Goal: Feedback & Contribution: Leave review/rating

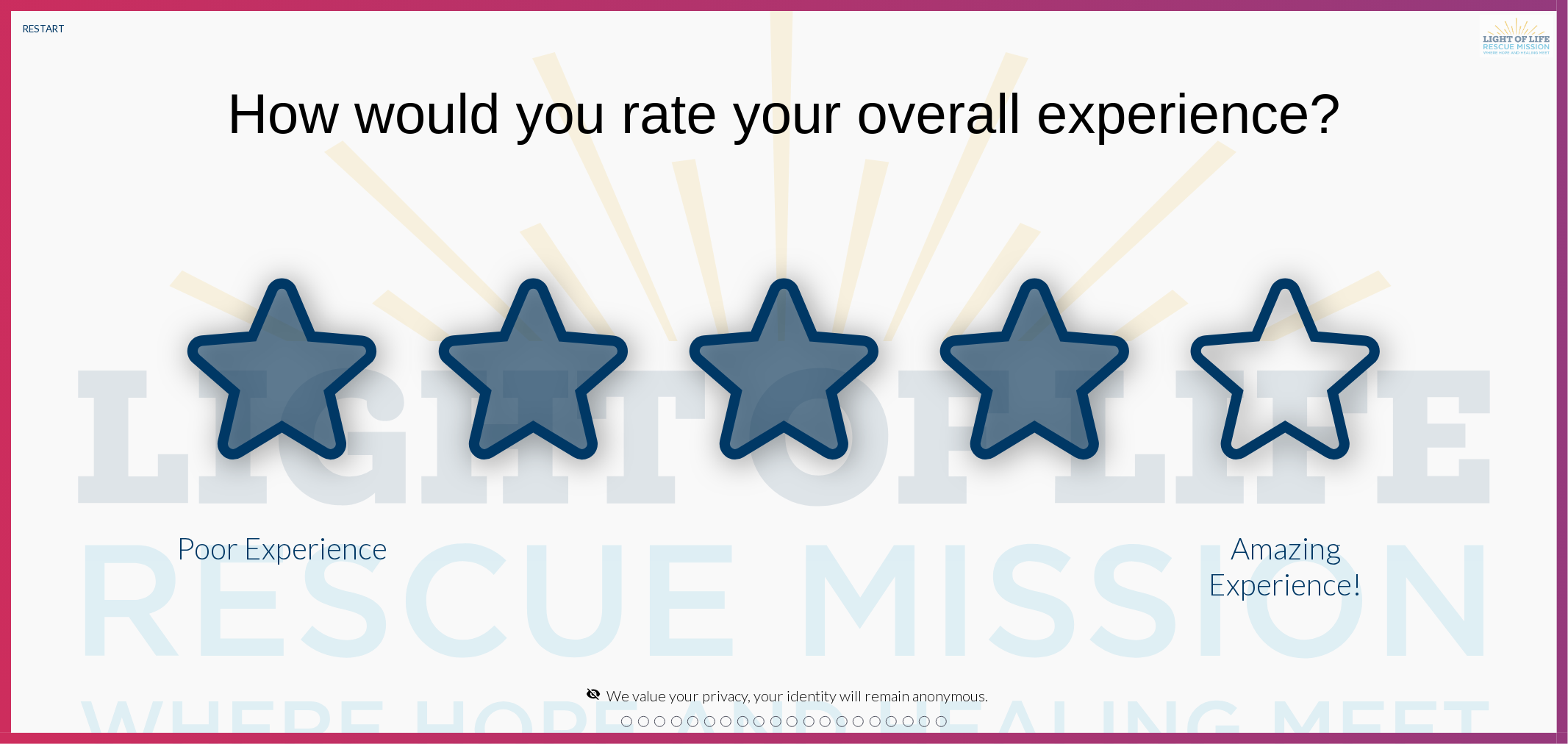
click at [964, 348] on icon at bounding box center [1034, 369] width 179 height 171
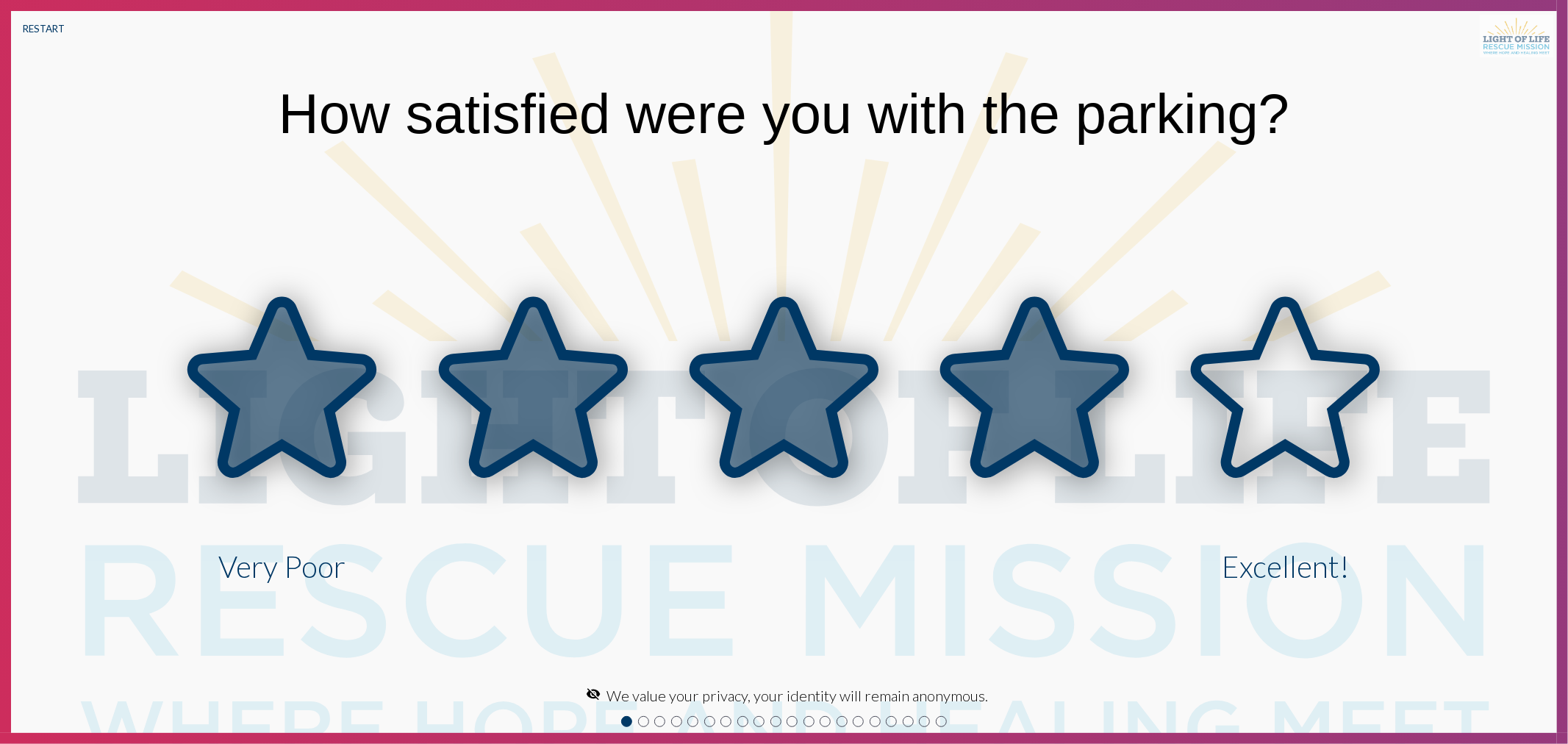
click at [1039, 382] on icon at bounding box center [1034, 386] width 179 height 171
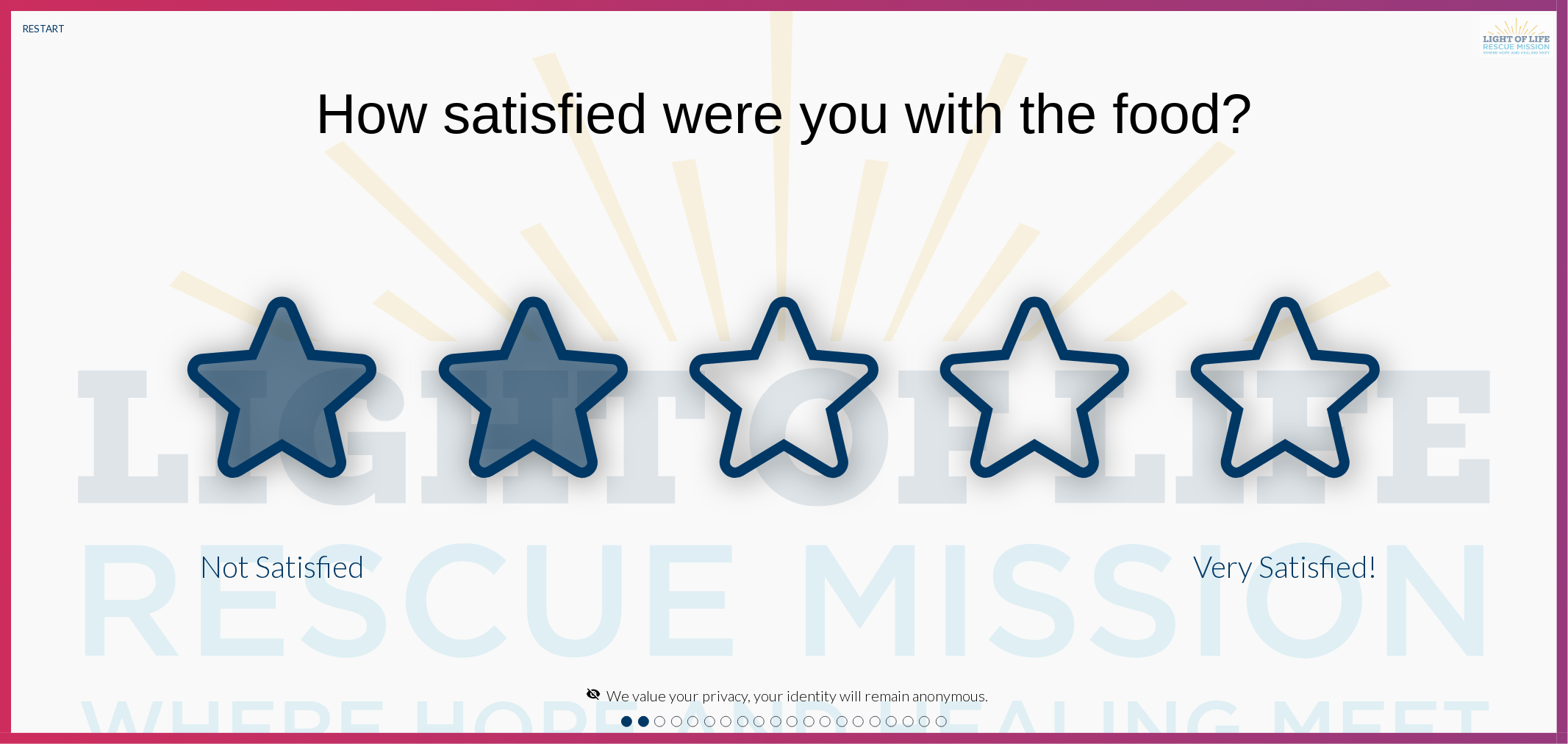
click at [570, 374] on icon at bounding box center [534, 386] width 179 height 171
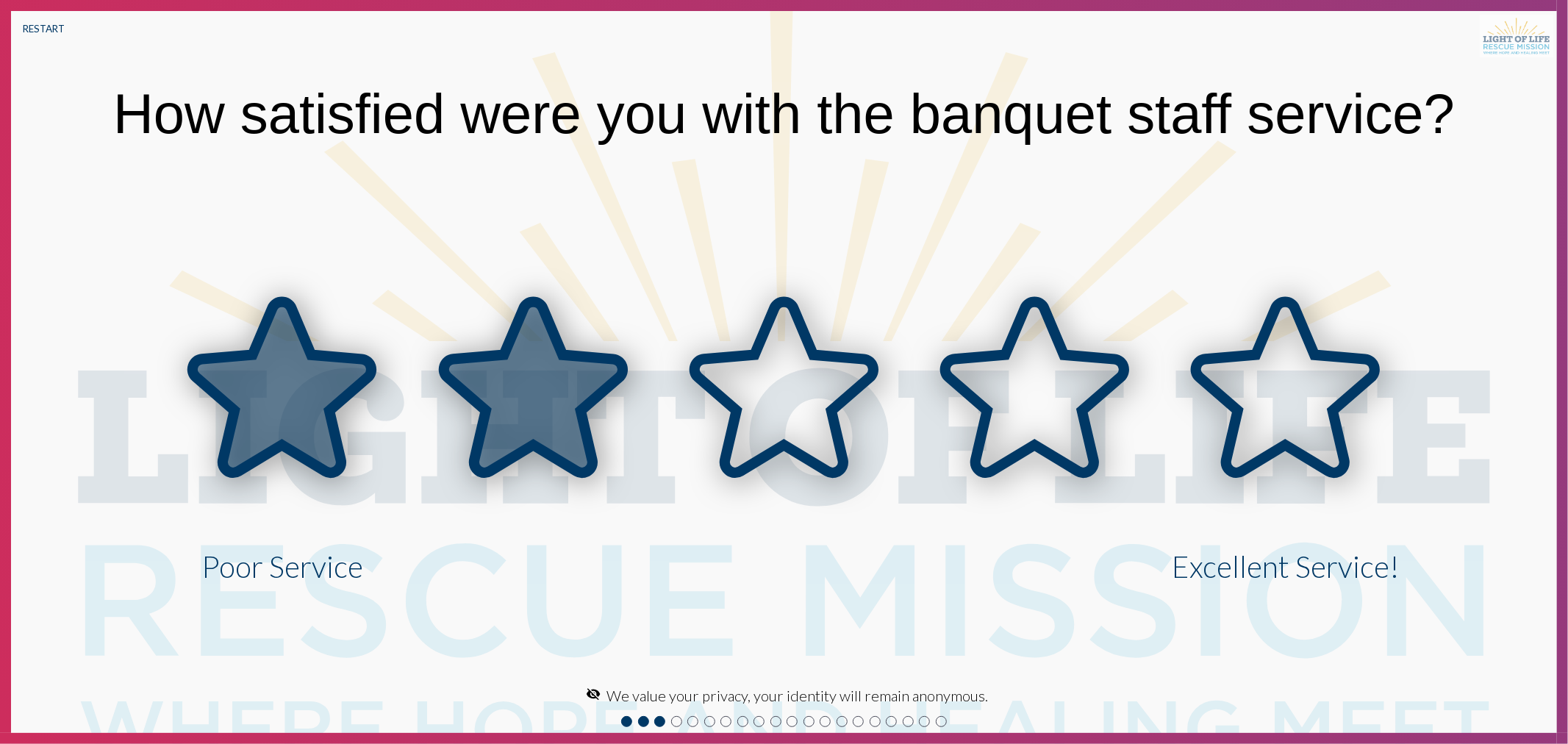
click at [699, 391] on icon at bounding box center [783, 390] width 250 height 251
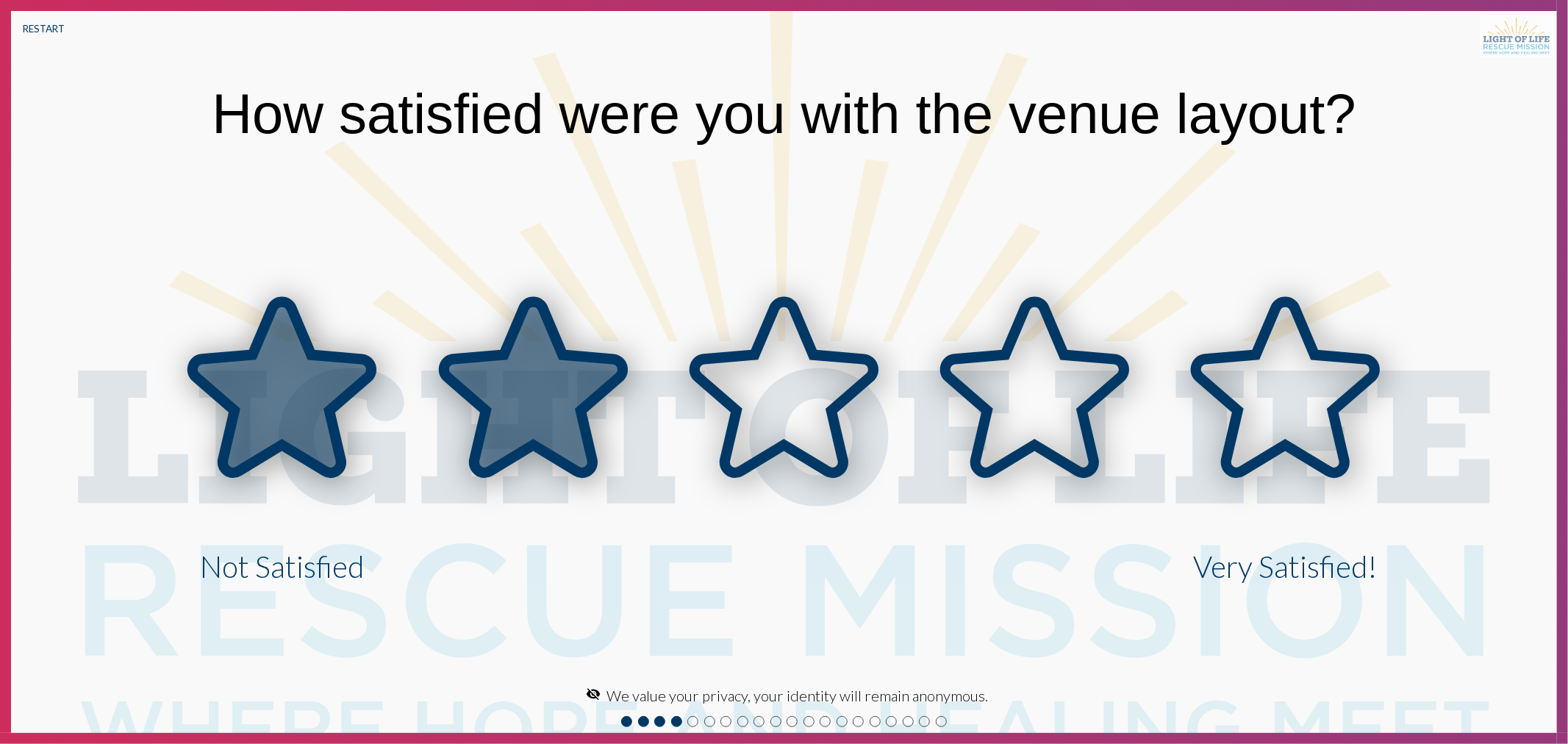
click at [509, 399] on icon at bounding box center [534, 386] width 179 height 171
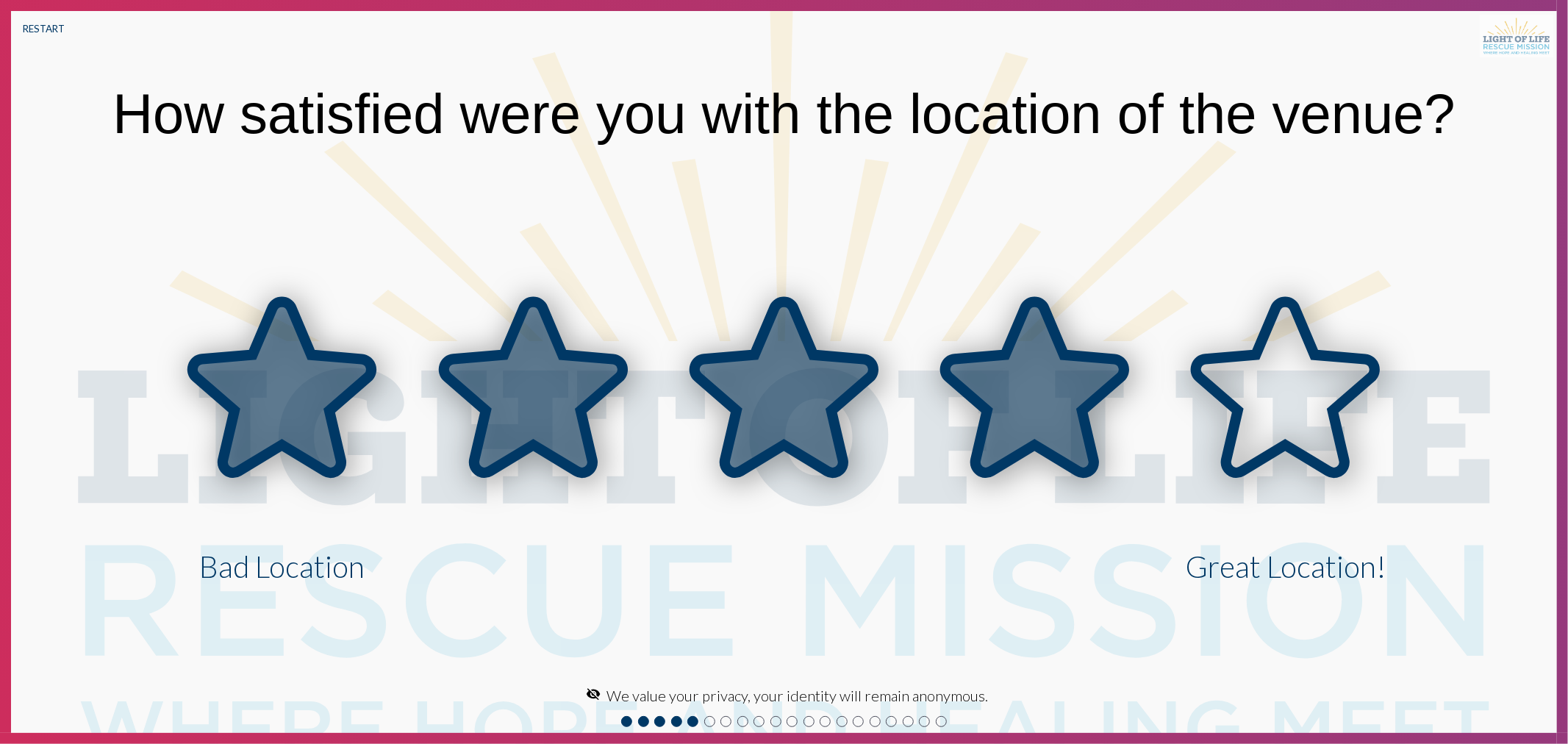
click at [985, 375] on icon at bounding box center [1034, 386] width 179 height 171
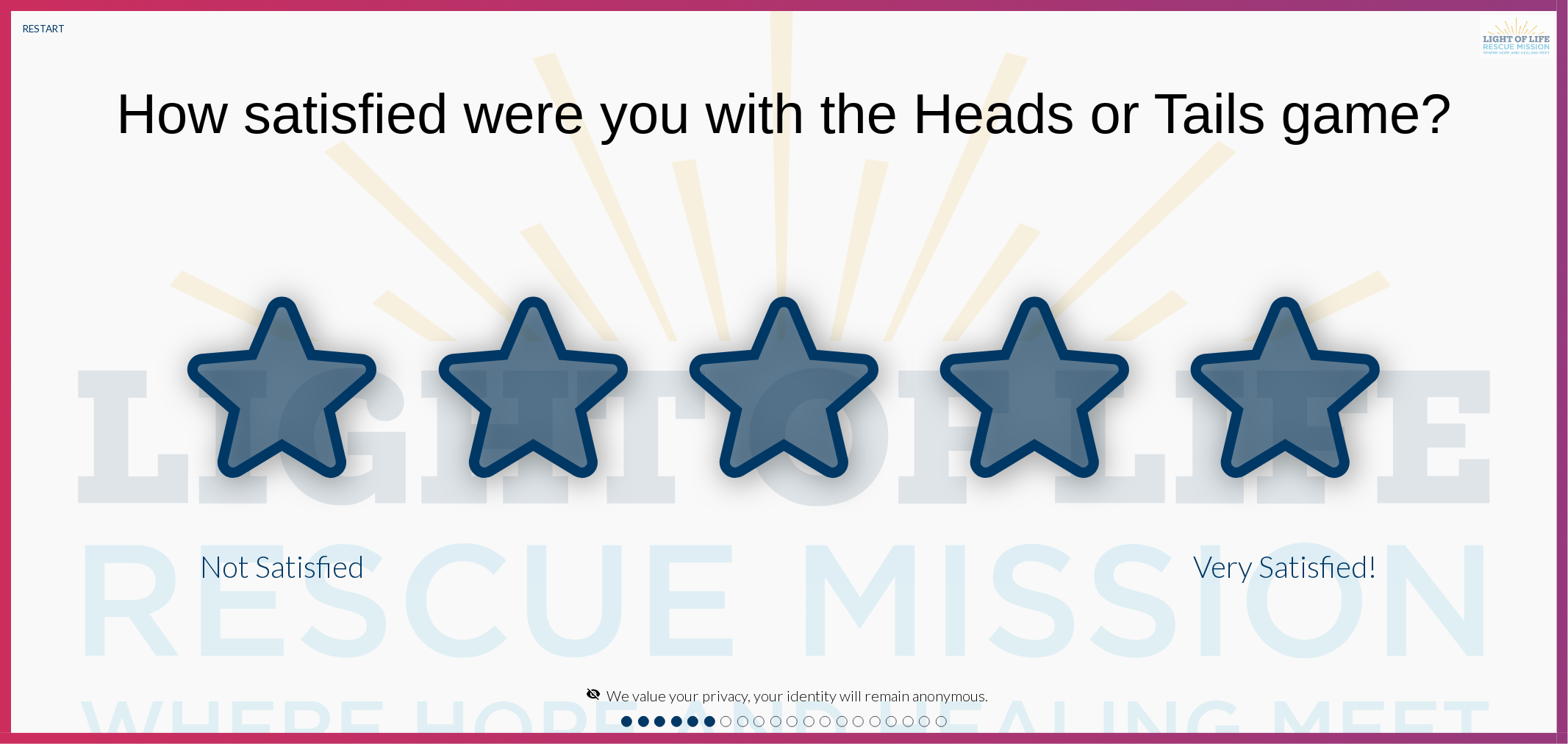
click at [1231, 383] on icon at bounding box center [1285, 386] width 179 height 171
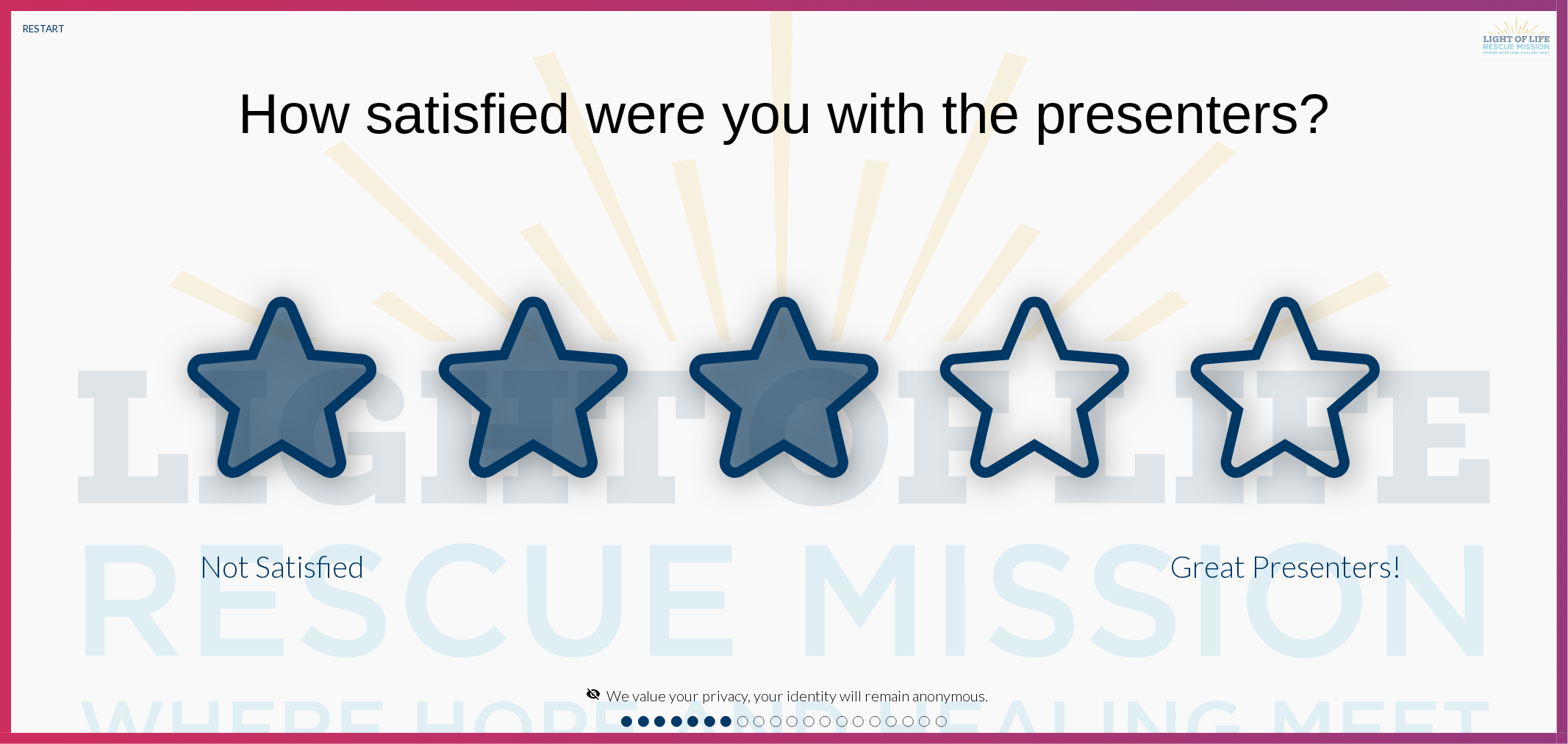
click at [696, 364] on icon at bounding box center [784, 386] width 179 height 171
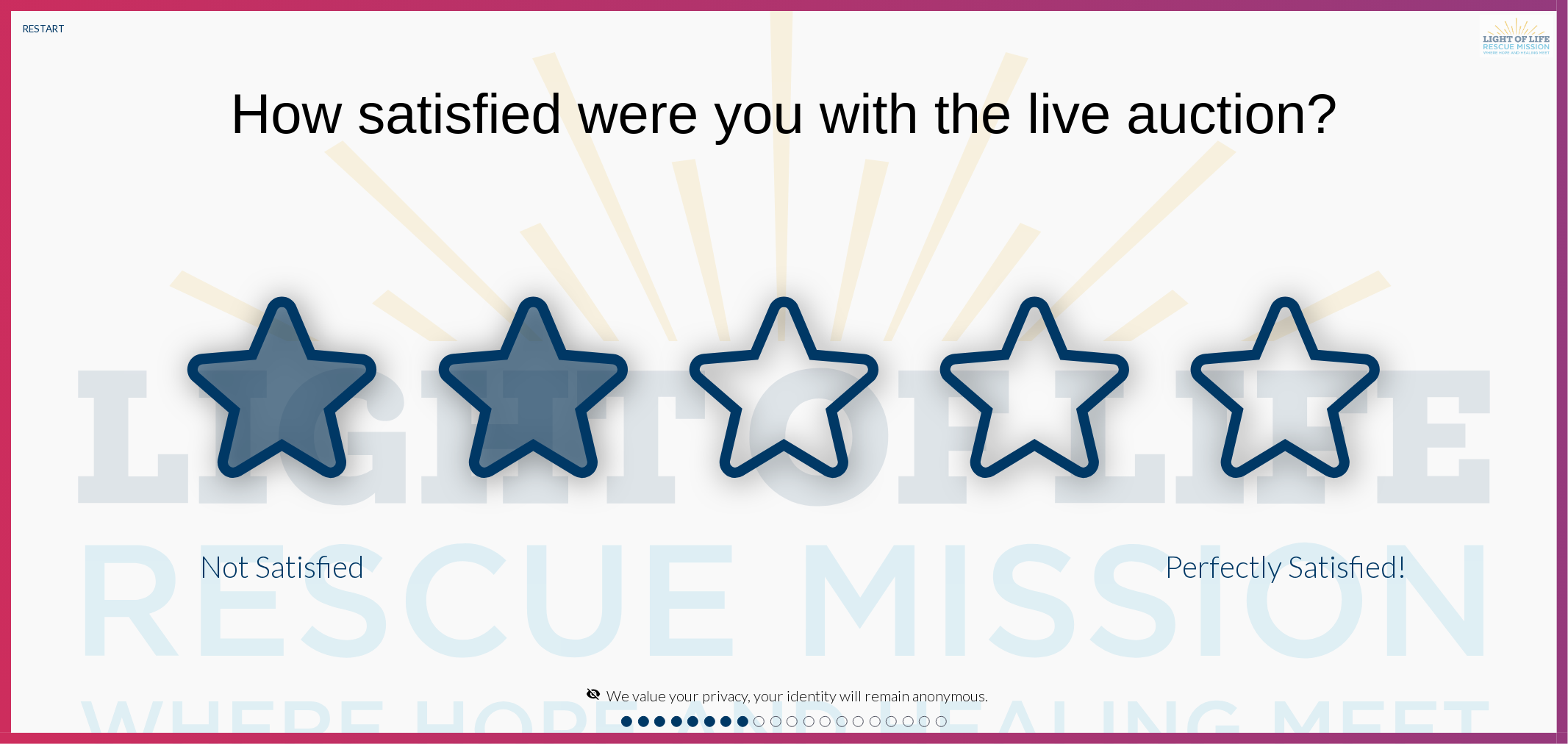
click at [453, 382] on icon at bounding box center [534, 386] width 179 height 171
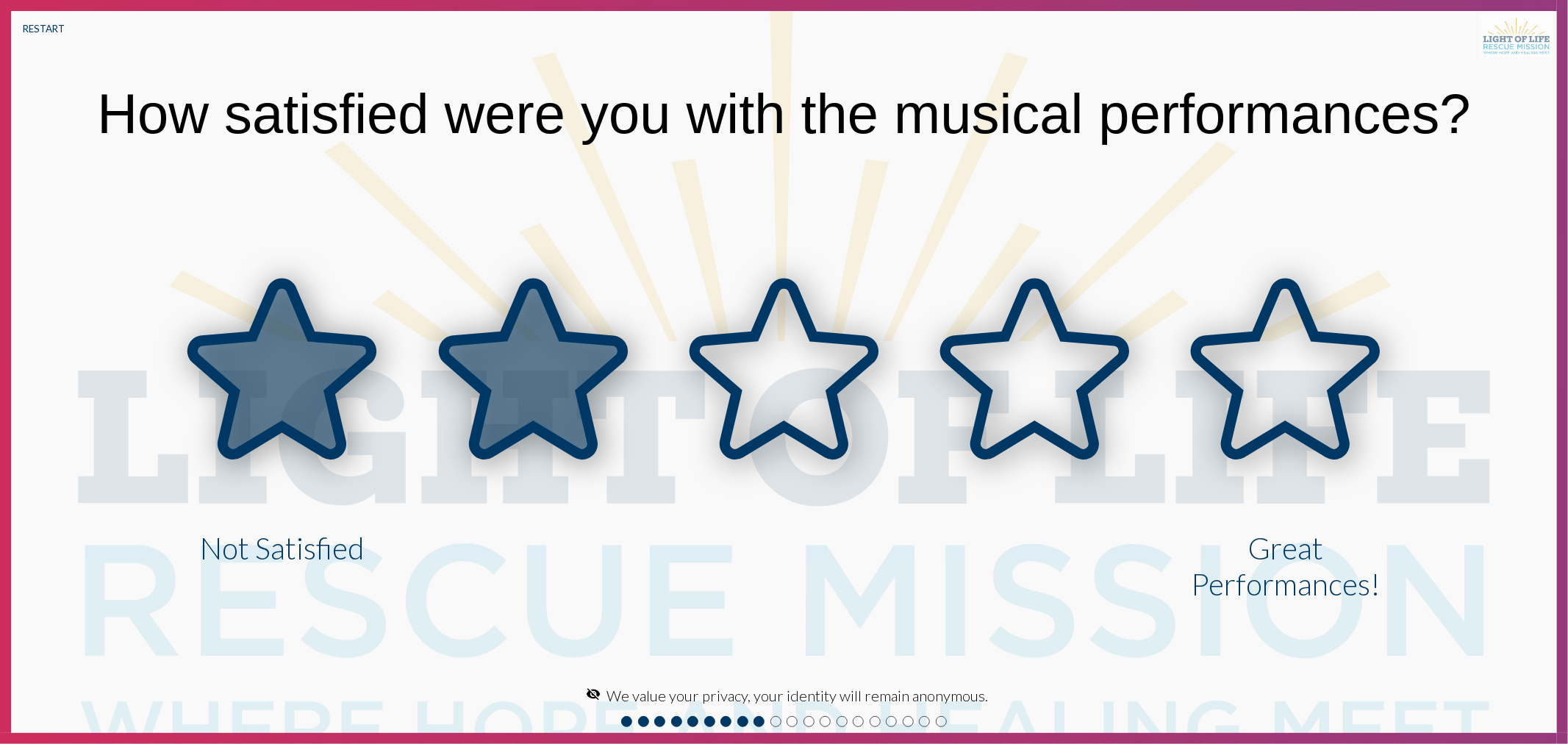
click at [557, 358] on icon at bounding box center [534, 369] width 179 height 171
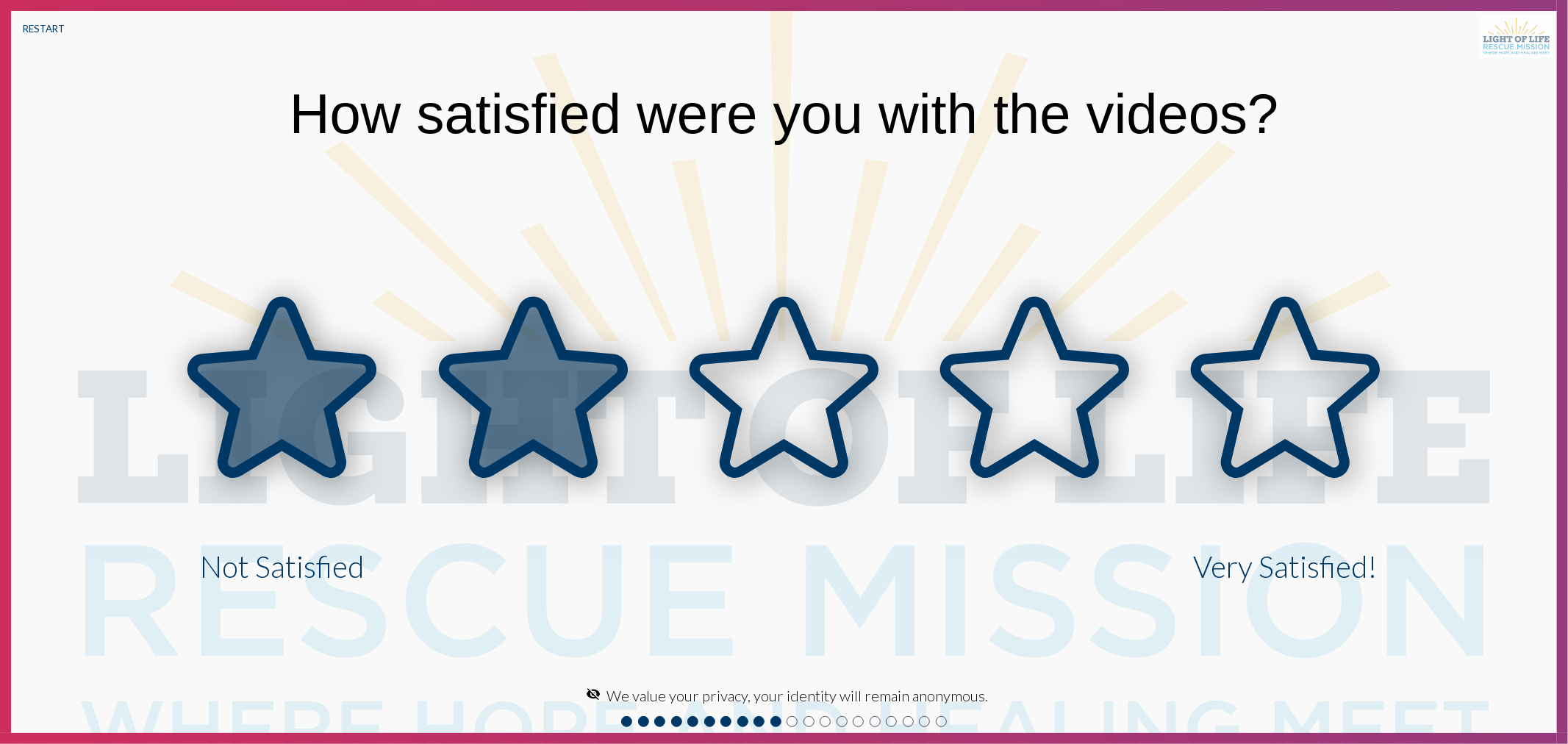
click at [650, 354] on icon at bounding box center [533, 390] width 250 height 251
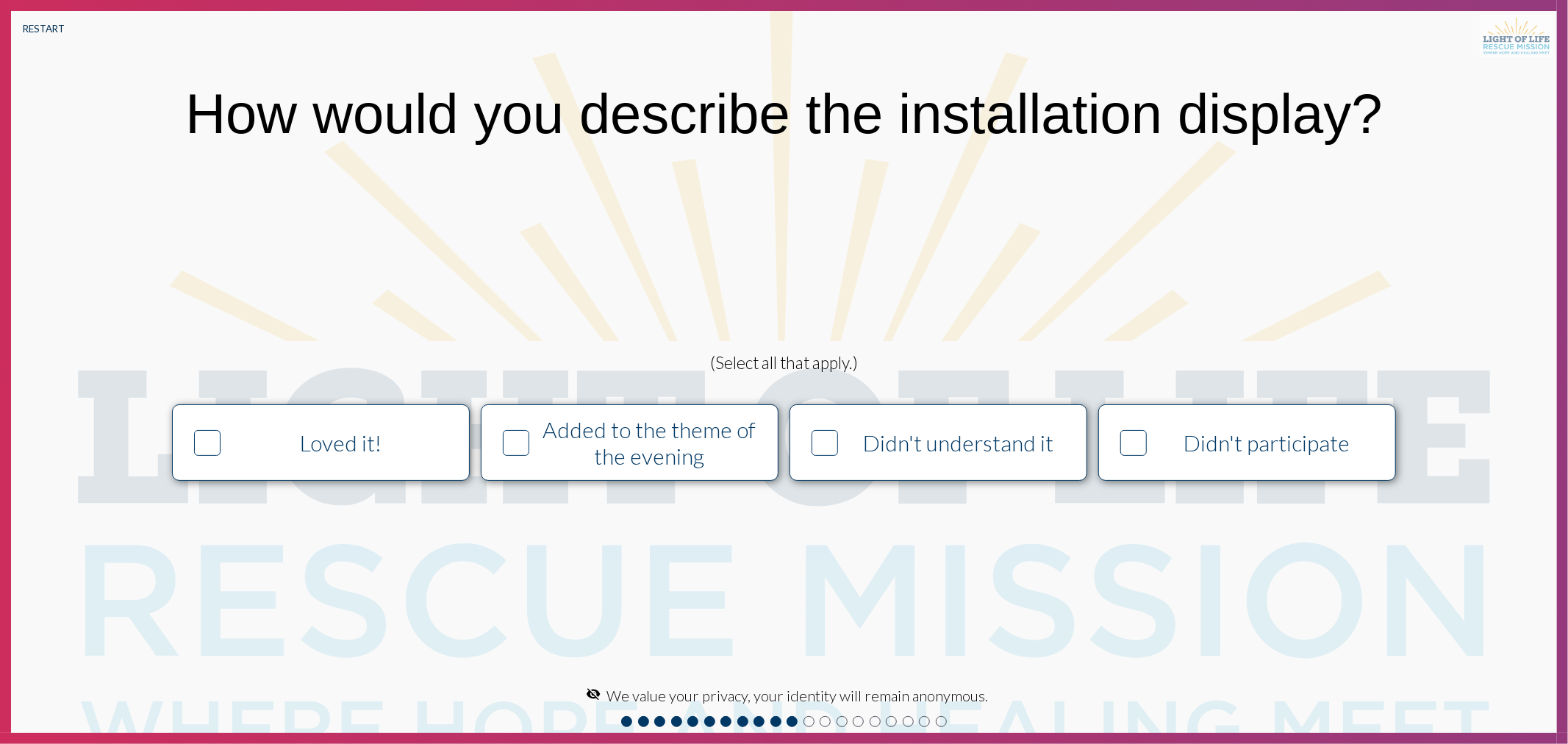
click at [49, 23] on button "RESTART" at bounding box center [44, 29] width 66 height 35
